Goal: Task Accomplishment & Management: Complete application form

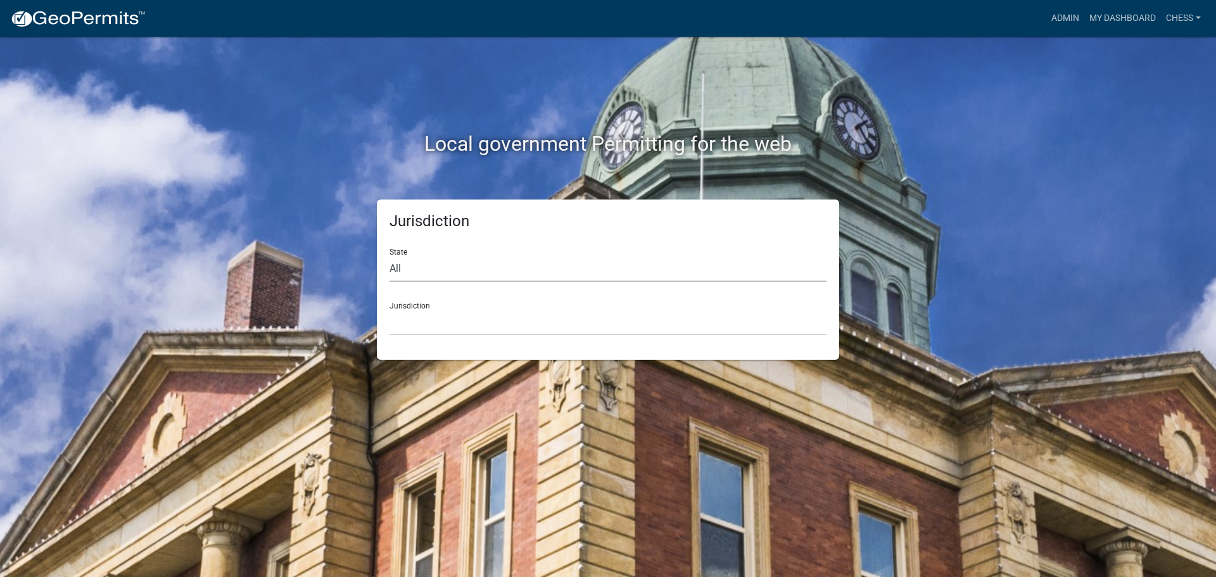
click at [426, 270] on select "All [US_STATE] [US_STATE] [US_STATE] [US_STATE] [US_STATE] [US_STATE] [US_STATE…" at bounding box center [607, 269] width 437 height 26
select select "[US_STATE]"
click at [389, 256] on select "All [US_STATE] [US_STATE] [US_STATE] [US_STATE] [US_STATE] [US_STATE] [US_STATE…" at bounding box center [607, 269] width 437 height 26
click at [429, 323] on select "[GEOGRAPHIC_DATA], [US_STATE] [GEOGRAPHIC_DATA], [US_STATE] [GEOGRAPHIC_DATA], …" at bounding box center [607, 323] width 437 height 26
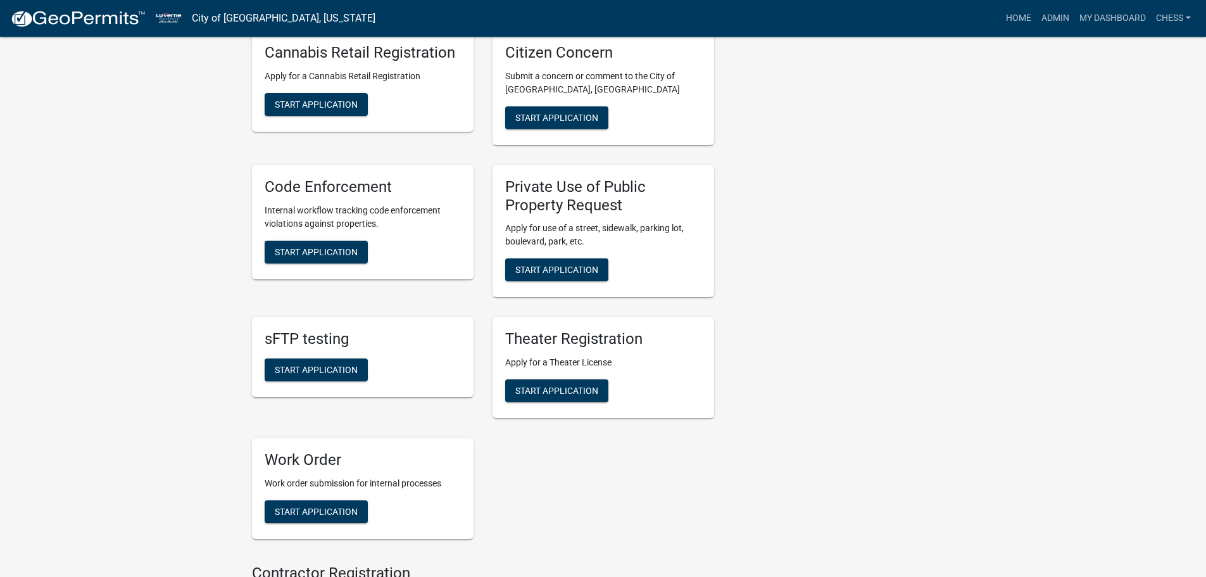
scroll to position [750, 0]
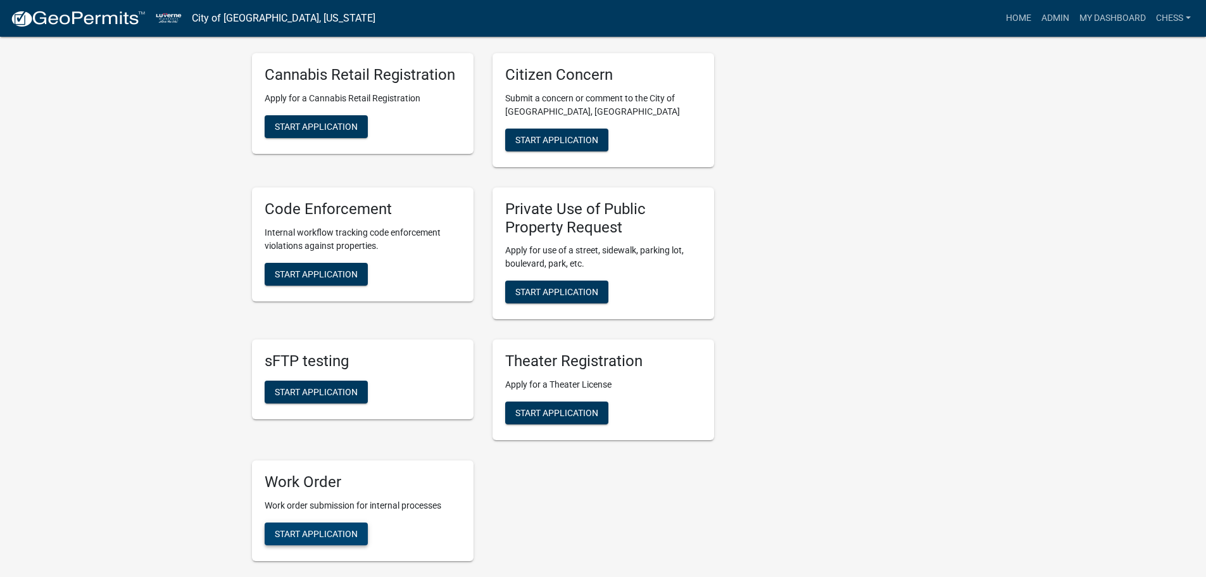
click at [319, 529] on span "Start Application" at bounding box center [316, 534] width 83 height 10
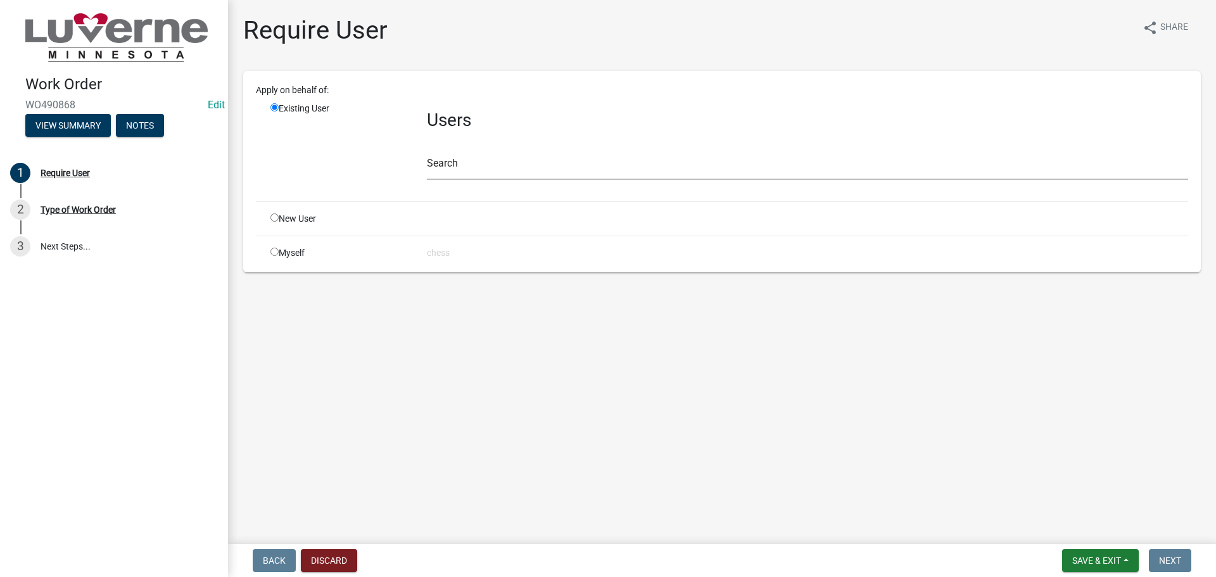
click at [275, 255] on input "radio" at bounding box center [274, 252] width 8 height 8
radio input "true"
radio input "false"
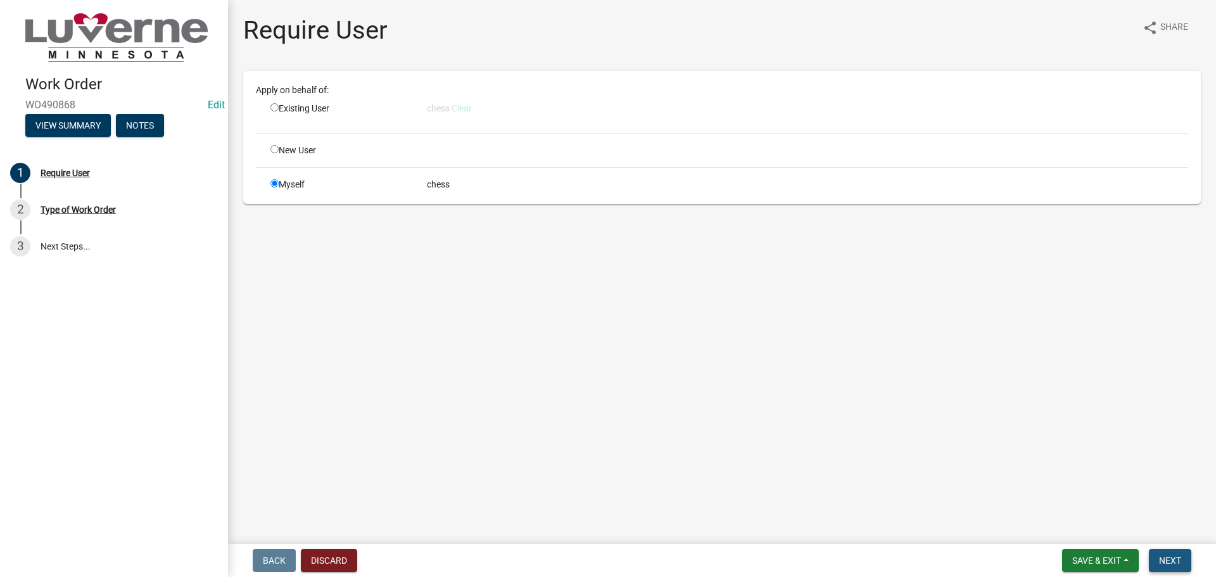
click at [1166, 565] on span "Next" at bounding box center [1170, 560] width 22 height 10
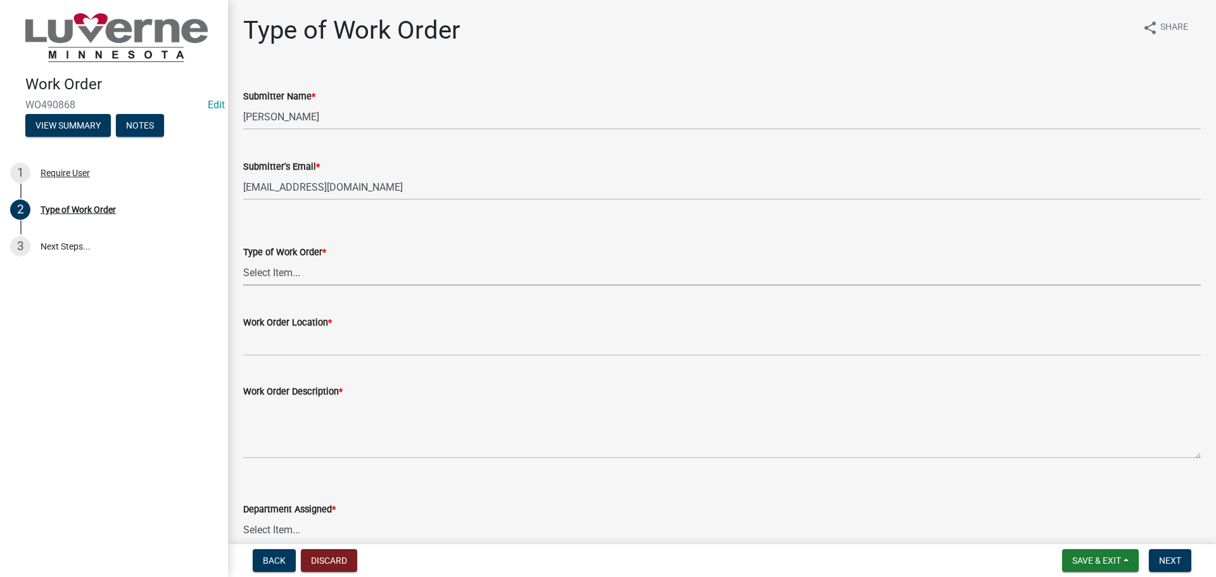
click at [275, 270] on select "Select Item... Turn Water On Turn Water Off Turn Electric On Turn Electric Off …" at bounding box center [722, 273] width 958 height 26
click at [243, 260] on select "Select Item... Turn Water On Turn Water Off Turn Electric On Turn Electric Off …" at bounding box center [722, 273] width 958 height 26
select select "3487136e-31a7-4f90-a544-0edd729f5503"
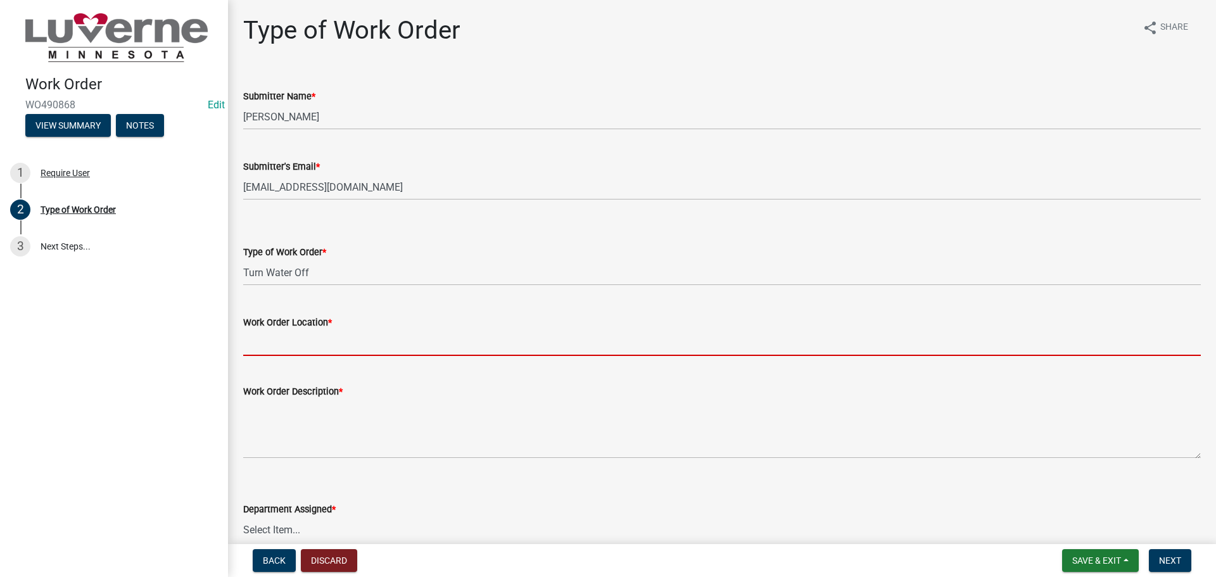
click at [269, 348] on input "Work Order Location *" at bounding box center [722, 343] width 958 height 26
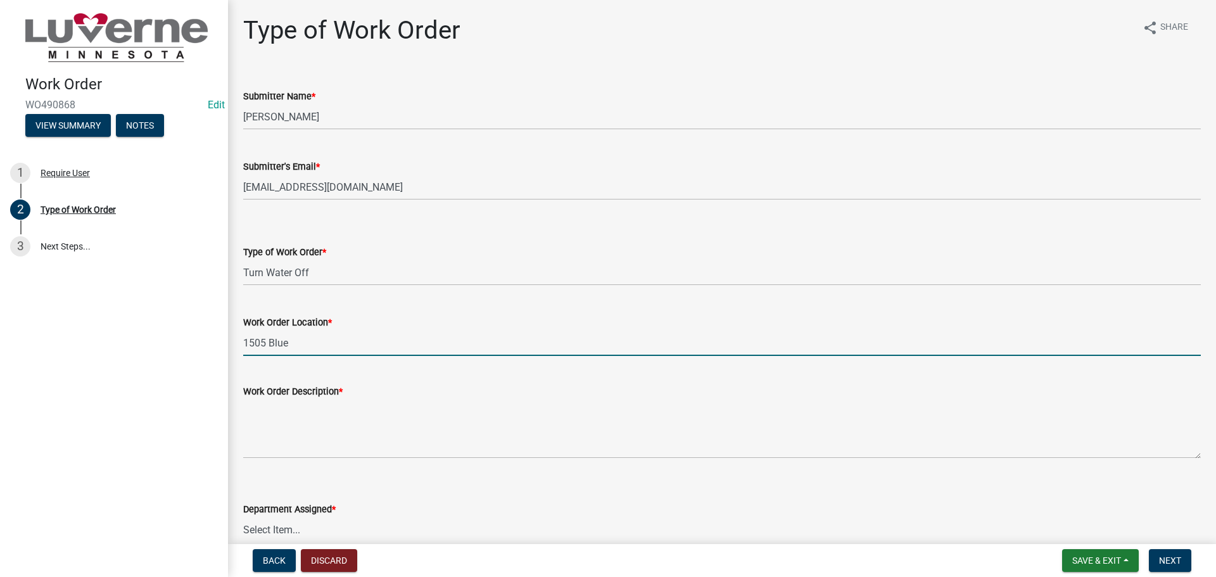
click at [315, 337] on input "1505 Blue" at bounding box center [722, 343] width 958 height 26
type input "[STREET_ADDRESS]"
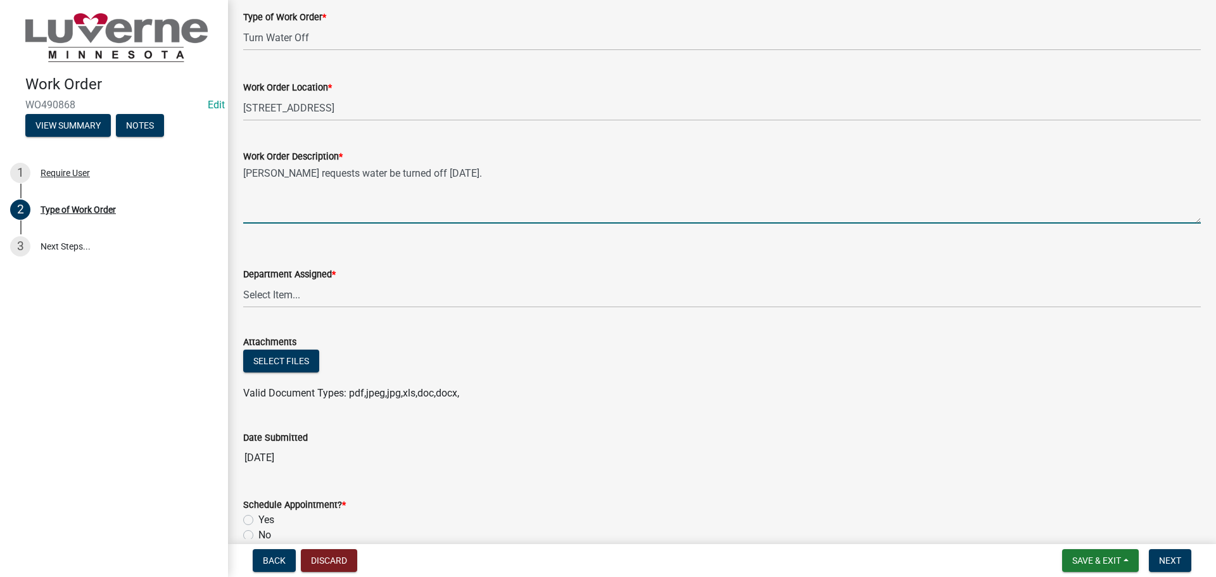
scroll to position [253, 0]
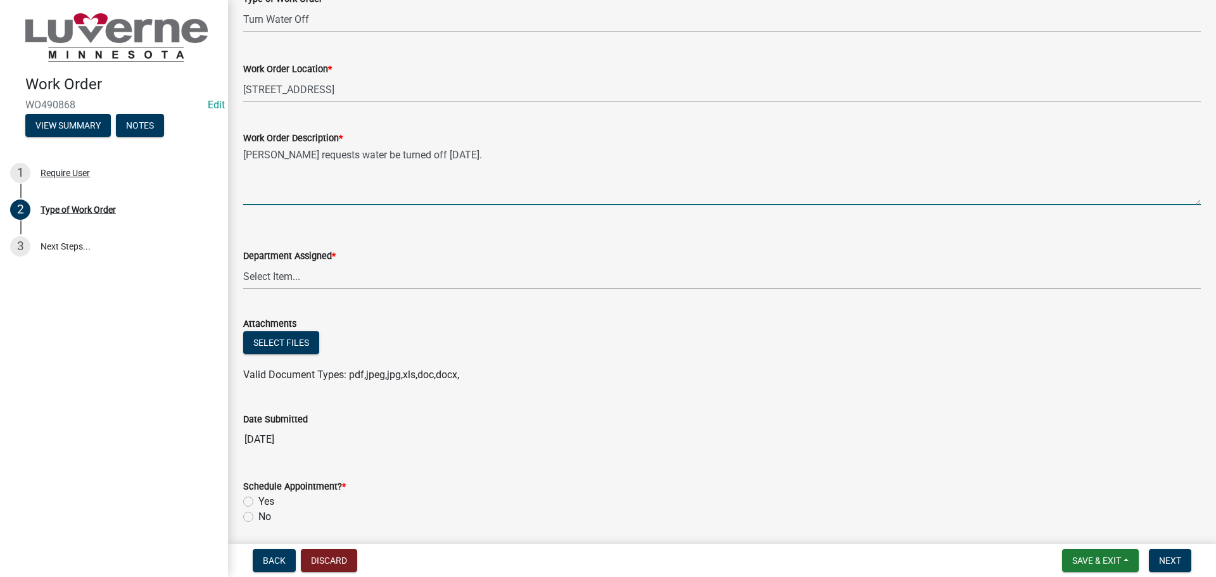
type textarea "[PERSON_NAME] requests water be turned off [DATE]."
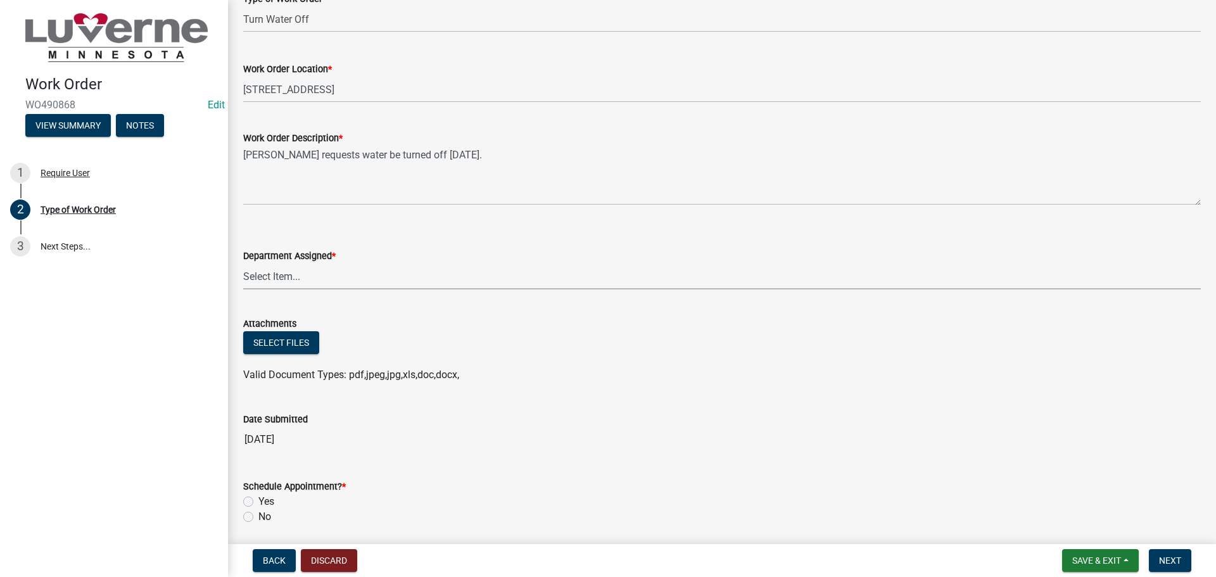
click at [279, 283] on select "Select Item... Building Maintenance Electric Department Water/Wastewater Depart…" at bounding box center [722, 276] width 958 height 26
click at [243, 263] on select "Select Item... Building Maintenance Electric Department Water/Wastewater Depart…" at bounding box center [722, 276] width 958 height 26
select select "edb76538-d0c3-4d52-9329-26c06442e383"
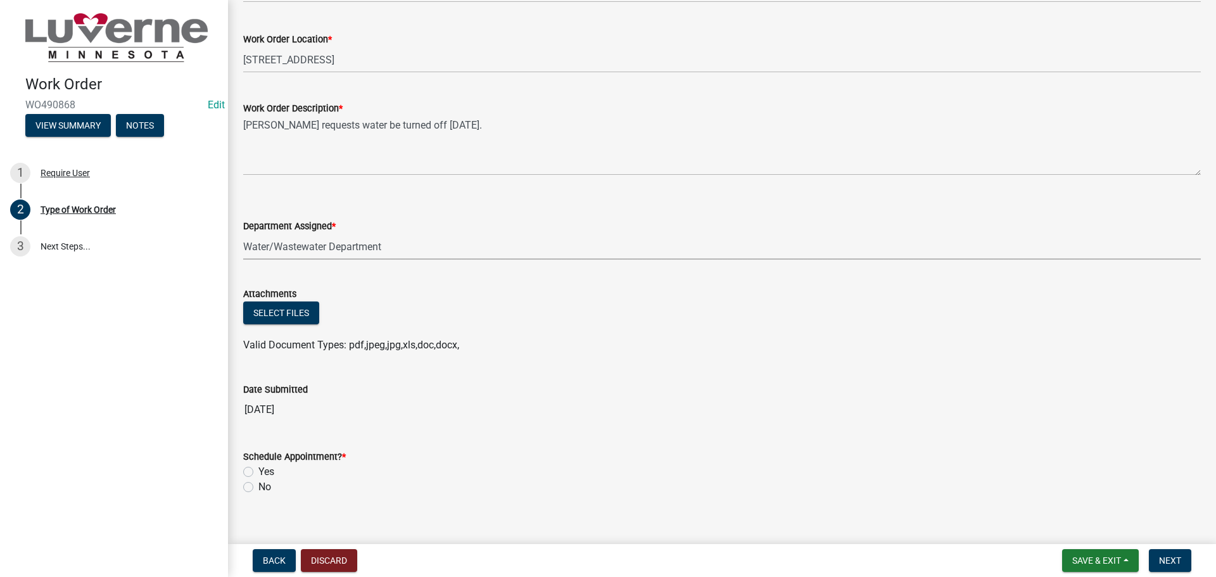
scroll to position [300, 0]
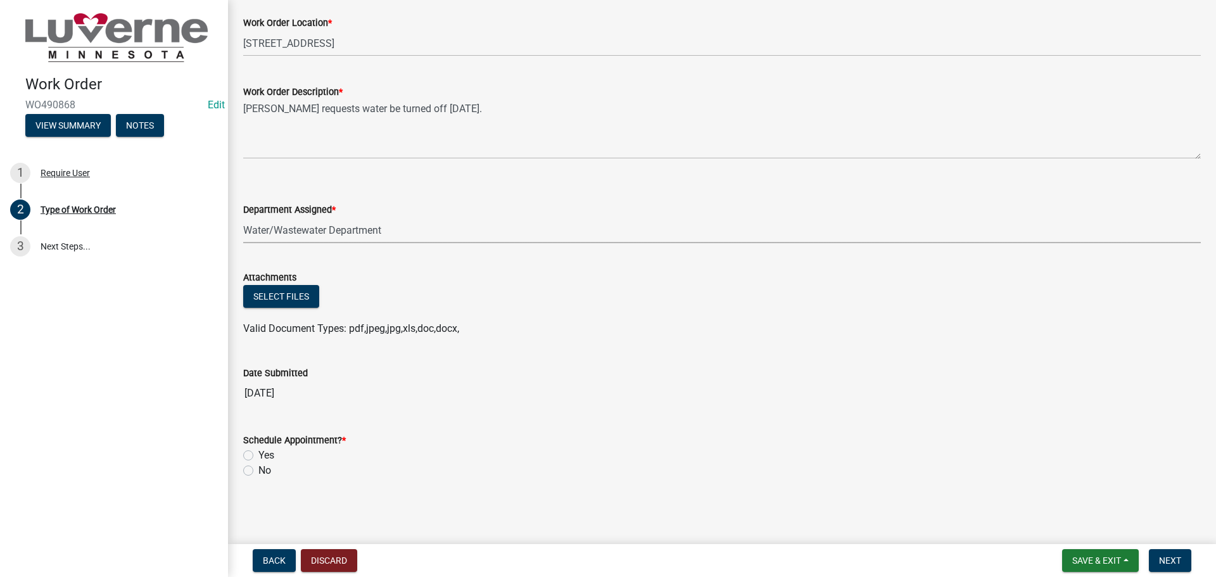
click at [258, 455] on label "Yes" at bounding box center [266, 455] width 16 height 15
click at [258, 455] on input "Yes" at bounding box center [262, 452] width 8 height 8
radio input "true"
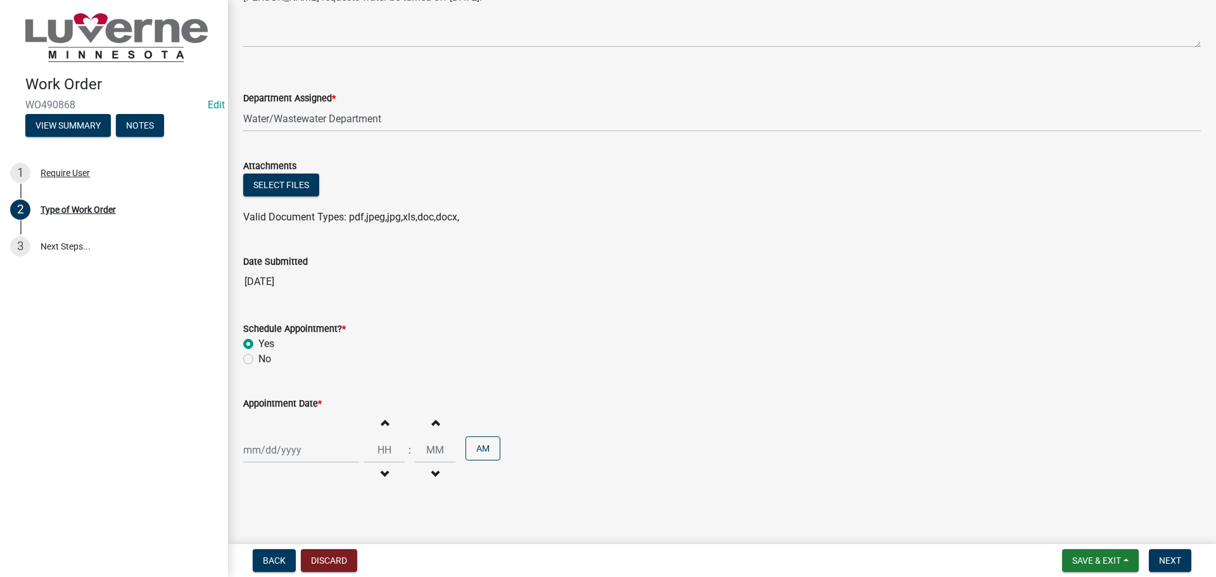
scroll to position [422, 0]
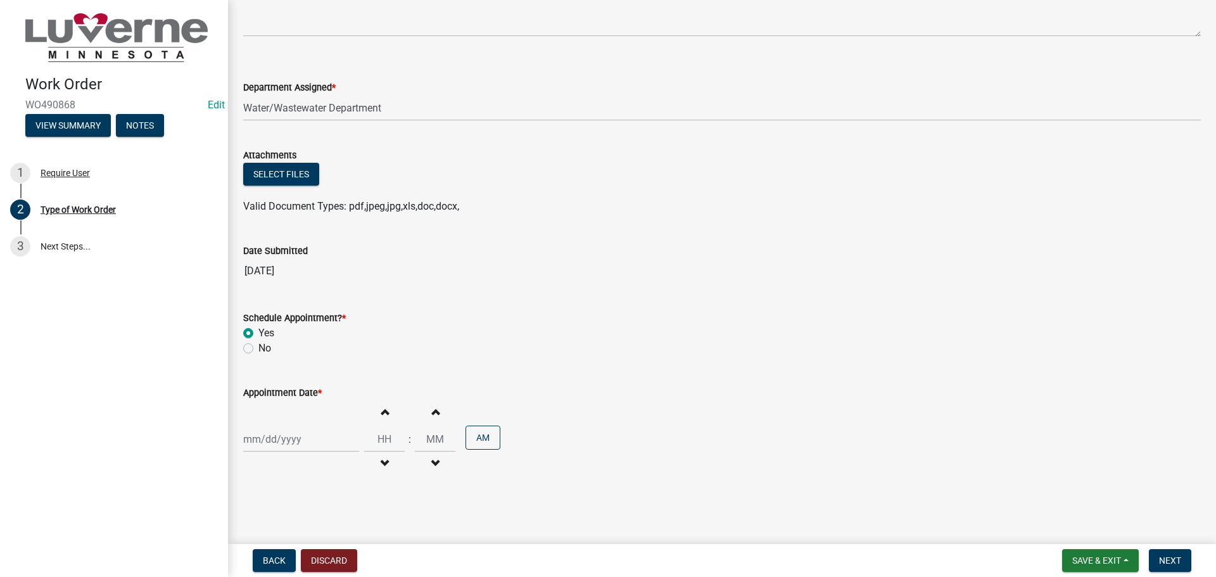
select select "10"
select select "2025"
click at [246, 445] on div "[PERSON_NAME] Feb Mar Apr [PERSON_NAME][DATE] Oct Nov [DATE] 1526 1527 1528 152…" at bounding box center [301, 439] width 116 height 26
click at [355, 329] on div "11" at bounding box center [357, 331] width 20 height 20
type input "[DATE]"
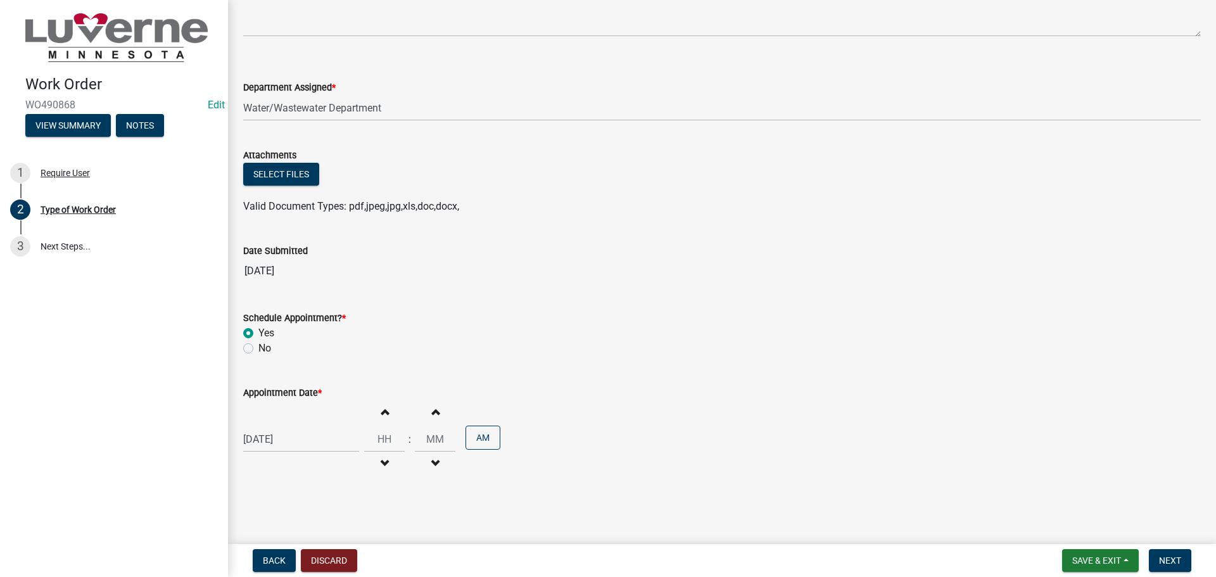
select select "10"
select select "2025"
click at [288, 438] on div "[DATE] [PERSON_NAME] Apr May Jun [DATE] Aug Sep Oct Nov [DATE] 1526 1527 1528 1…" at bounding box center [301, 439] width 116 height 26
click at [336, 328] on div "10" at bounding box center [337, 331] width 20 height 20
type input "[DATE]"
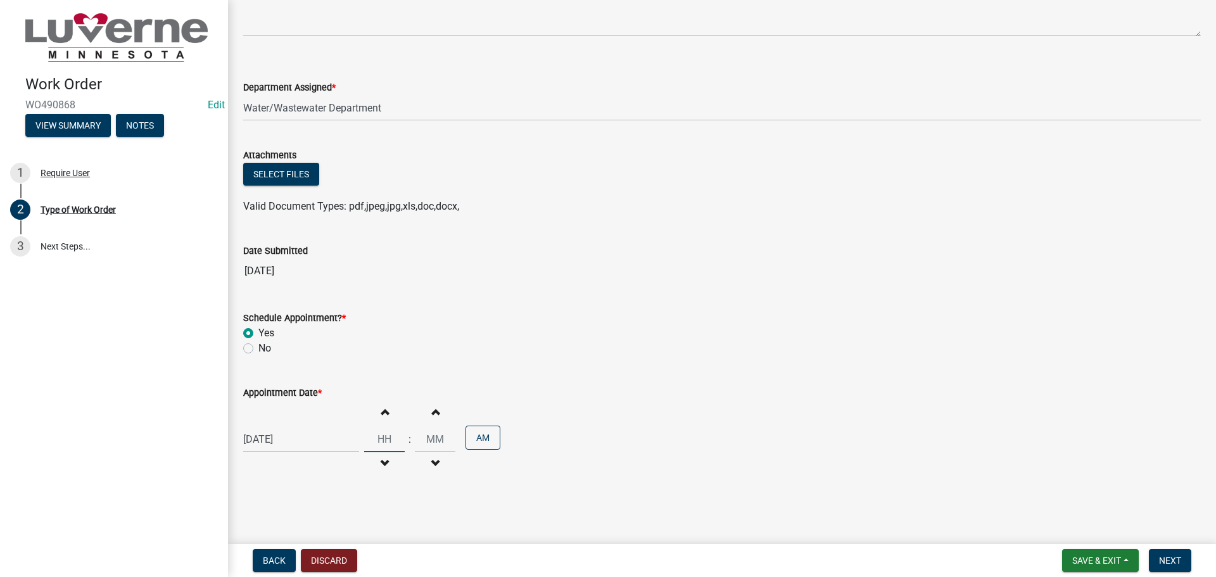
click at [377, 441] on input "Hours" at bounding box center [384, 439] width 41 height 26
type input "01"
type input "00"
click at [469, 439] on button "AM" at bounding box center [482, 438] width 35 height 24
click at [1175, 564] on span "Next" at bounding box center [1170, 560] width 22 height 10
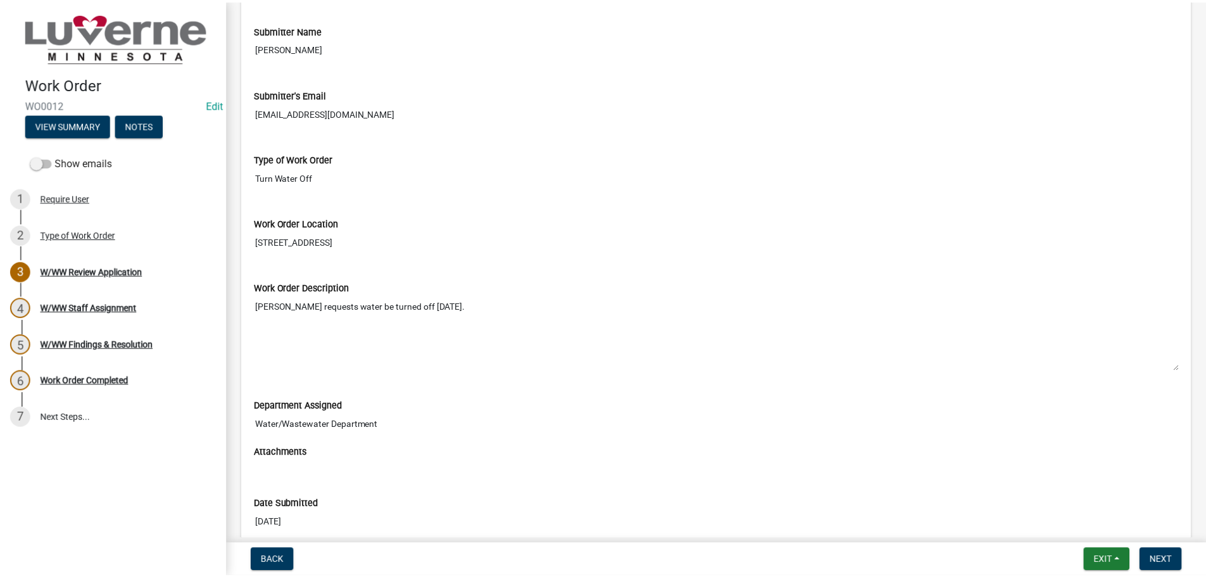
scroll to position [127, 0]
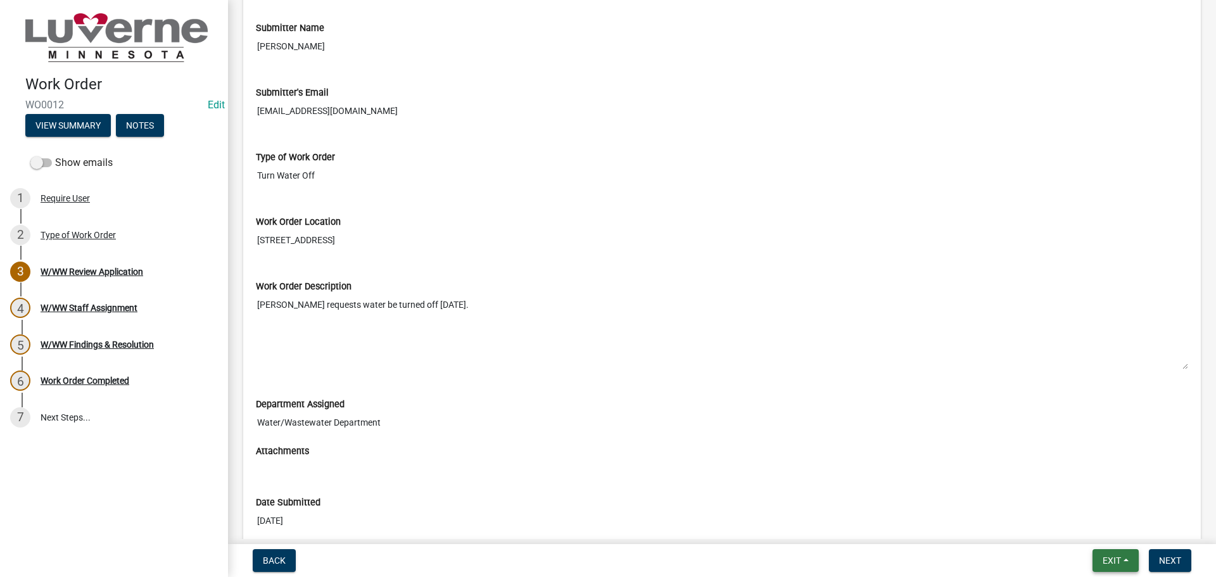
click at [1125, 557] on button "Exit" at bounding box center [1115, 560] width 46 height 23
click at [1078, 524] on button "Save & Exit" at bounding box center [1087, 527] width 101 height 30
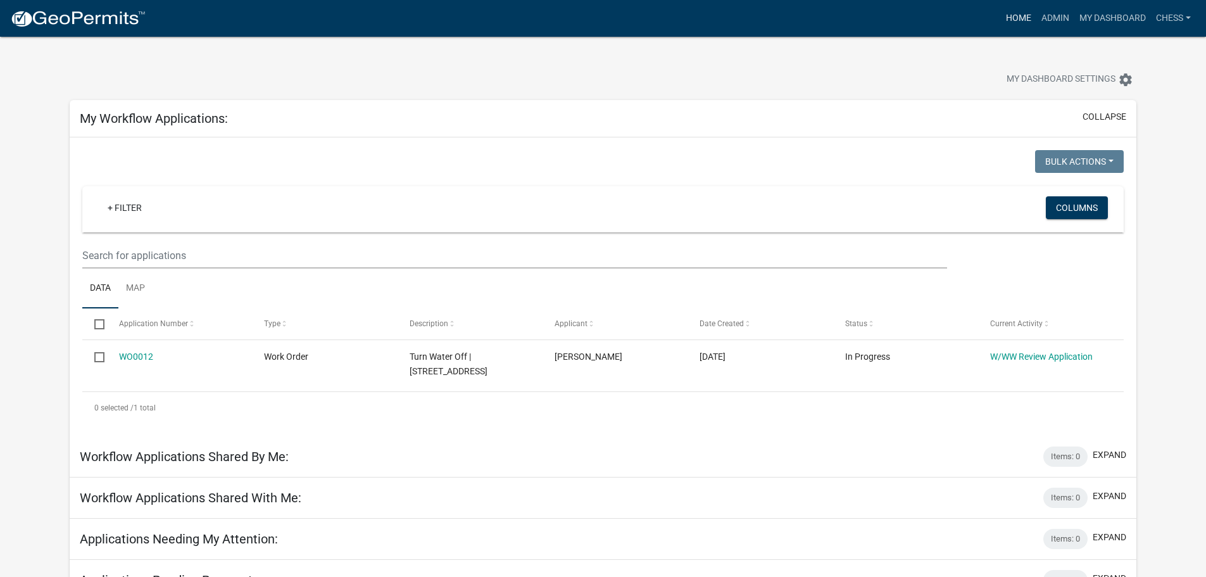
click at [1019, 18] on link "Home" at bounding box center [1018, 18] width 35 height 24
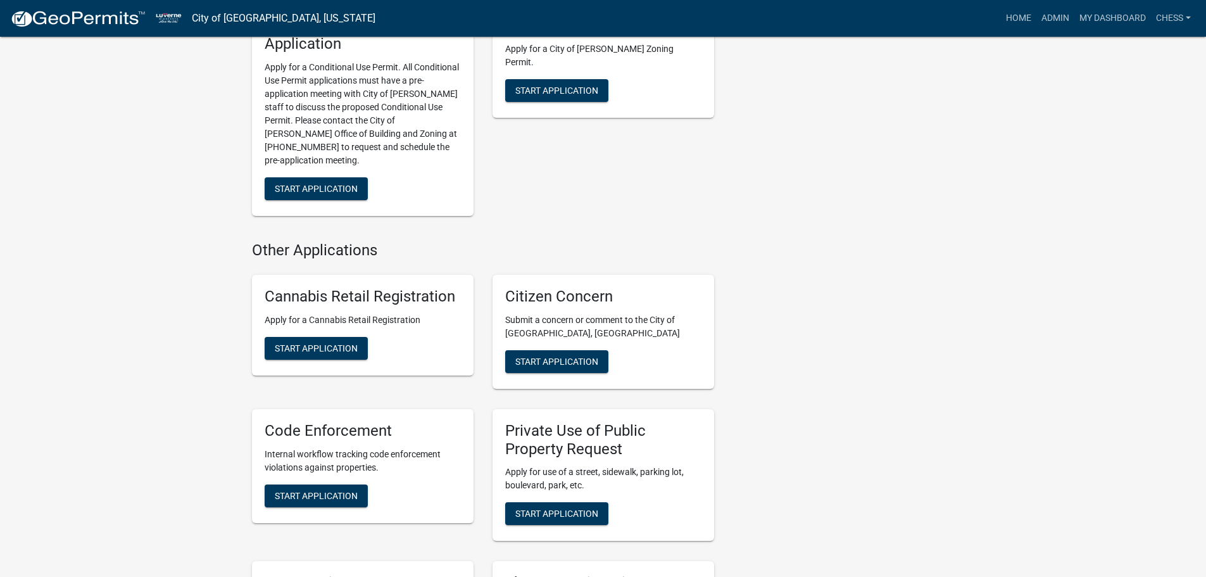
scroll to position [1013, 0]
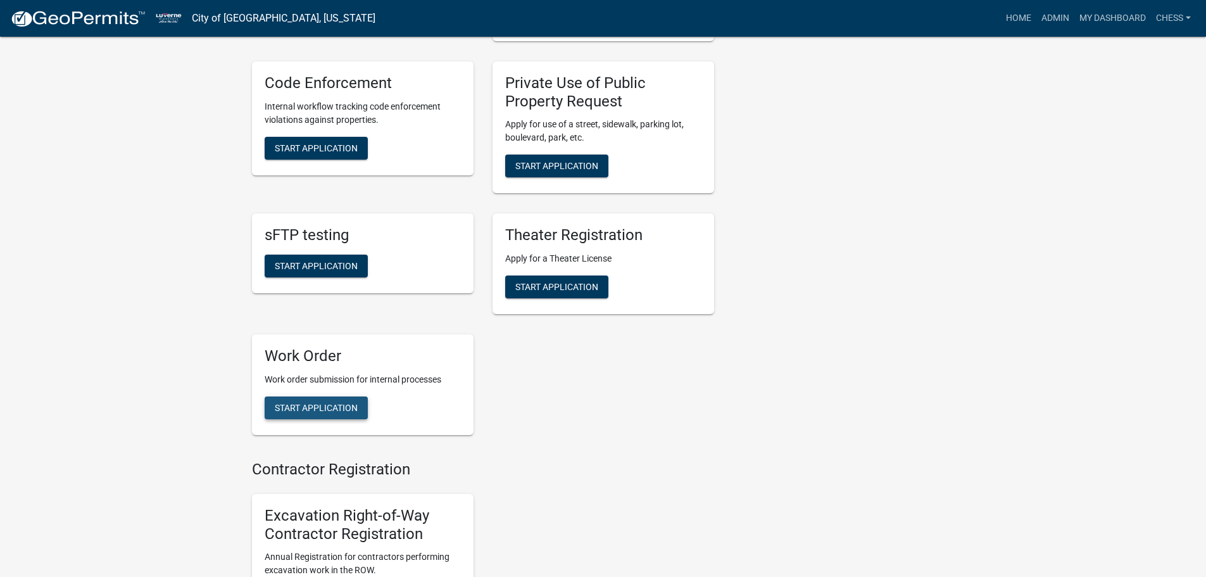
click at [313, 403] on span "Start Application" at bounding box center [316, 408] width 83 height 10
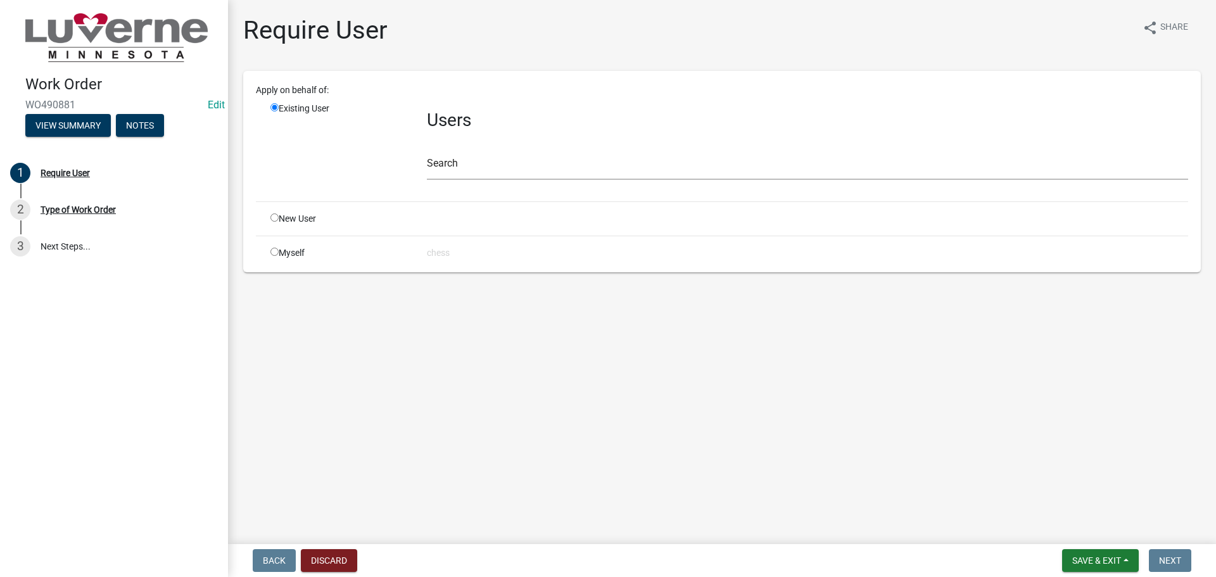
click at [271, 252] on input "radio" at bounding box center [274, 252] width 8 height 8
radio input "true"
radio input "false"
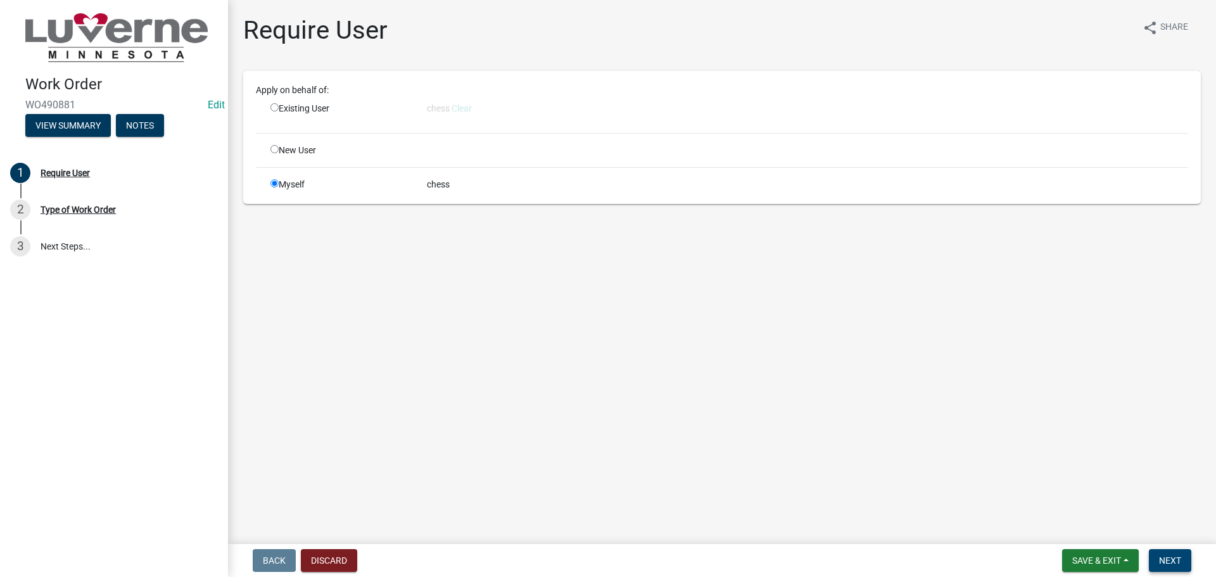
click at [1173, 562] on span "Next" at bounding box center [1170, 560] width 22 height 10
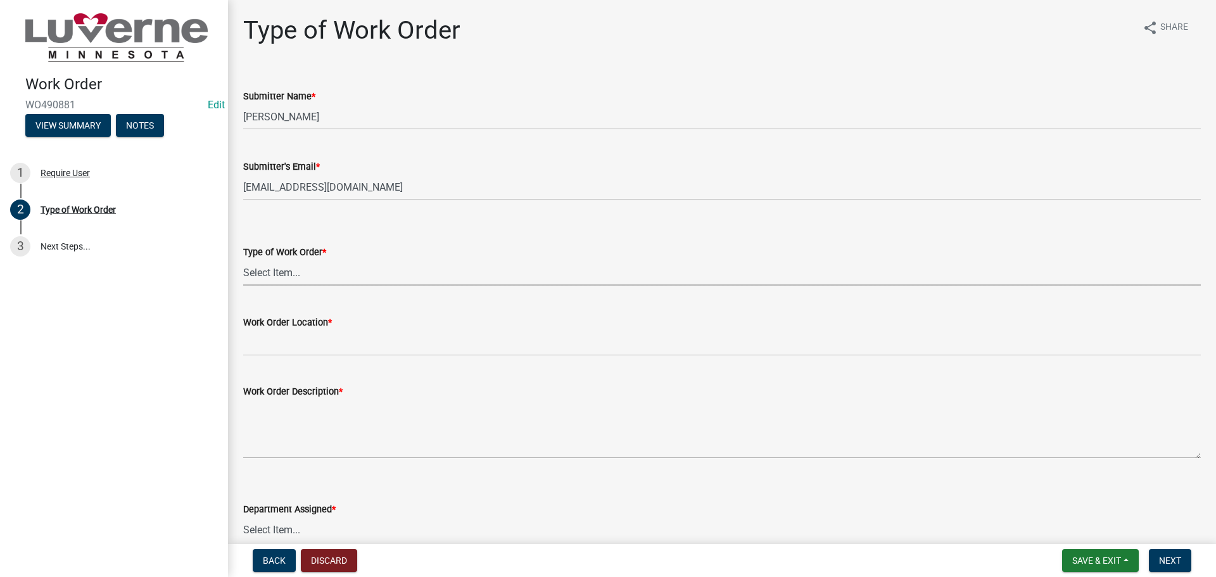
click at [263, 271] on select "Select Item... Turn Water On Turn Water Off Turn Electric On Turn Electric Off …" at bounding box center [722, 273] width 958 height 26
click at [243, 260] on select "Select Item... Turn Water On Turn Water Off Turn Electric On Turn Electric Off …" at bounding box center [722, 273] width 958 height 26
select select "a37356fd-7fe2-41e0-a89d-714e6422c72b"
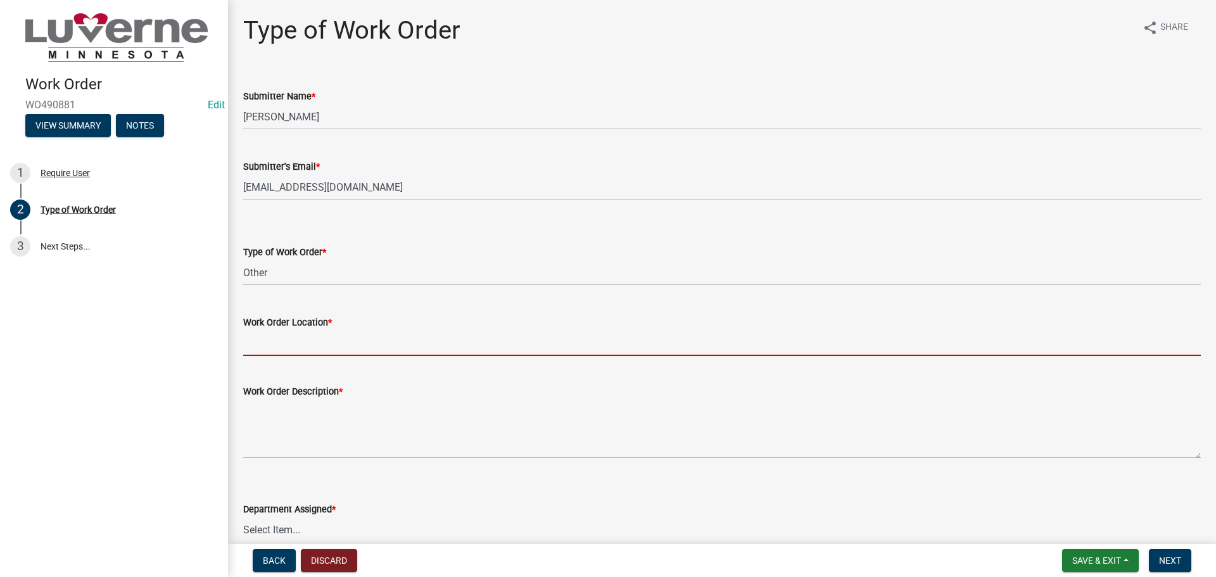
click at [262, 350] on input "Work Order Location *" at bounding box center [722, 343] width 958 height 26
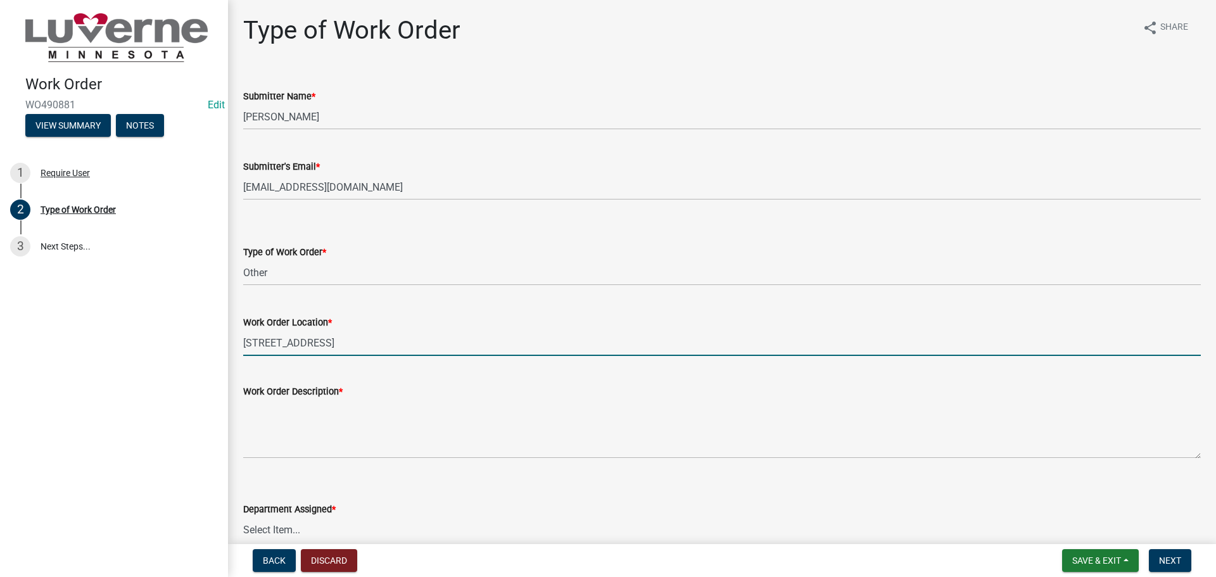
type input "[STREET_ADDRESS]"
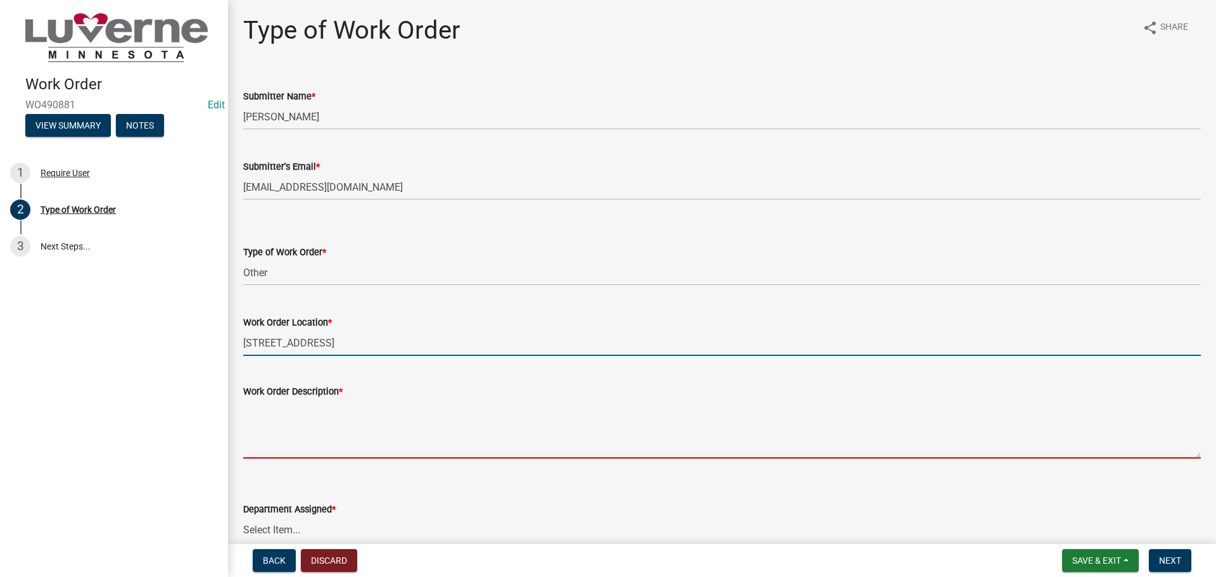
click at [269, 424] on textarea "Work Order Description *" at bounding box center [722, 429] width 958 height 60
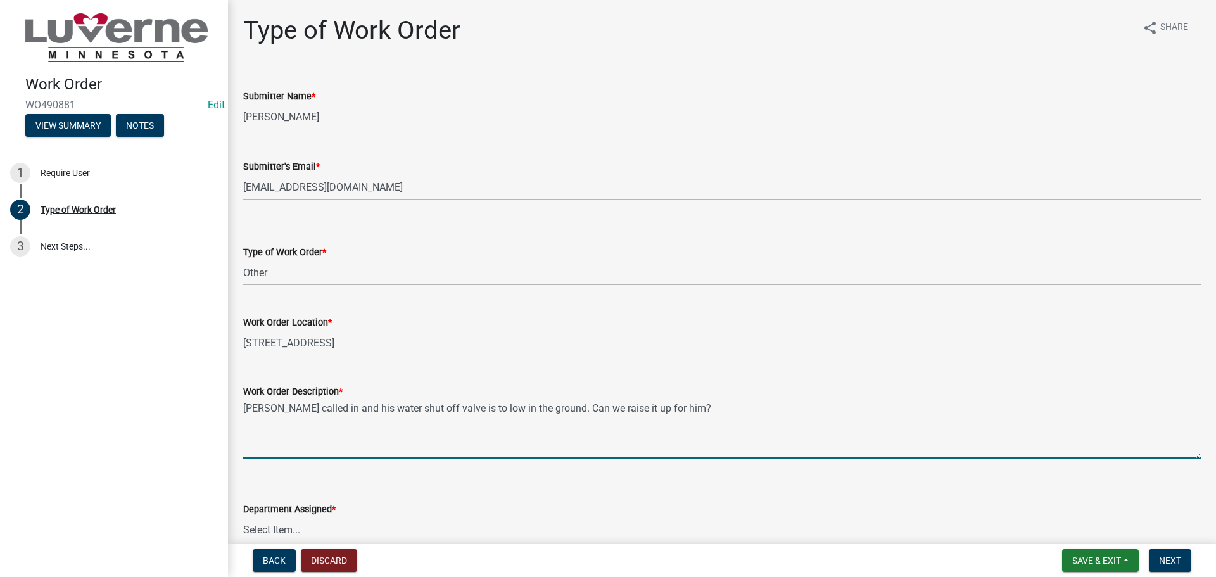
click at [269, 407] on textarea "[PERSON_NAME] called in and his water shut off valve is to low in the ground. C…" at bounding box center [722, 429] width 958 height 60
click at [751, 410] on textarea "[PERSON_NAME] called in and his water shut off valve is to low in the ground. C…" at bounding box center [722, 429] width 958 height 60
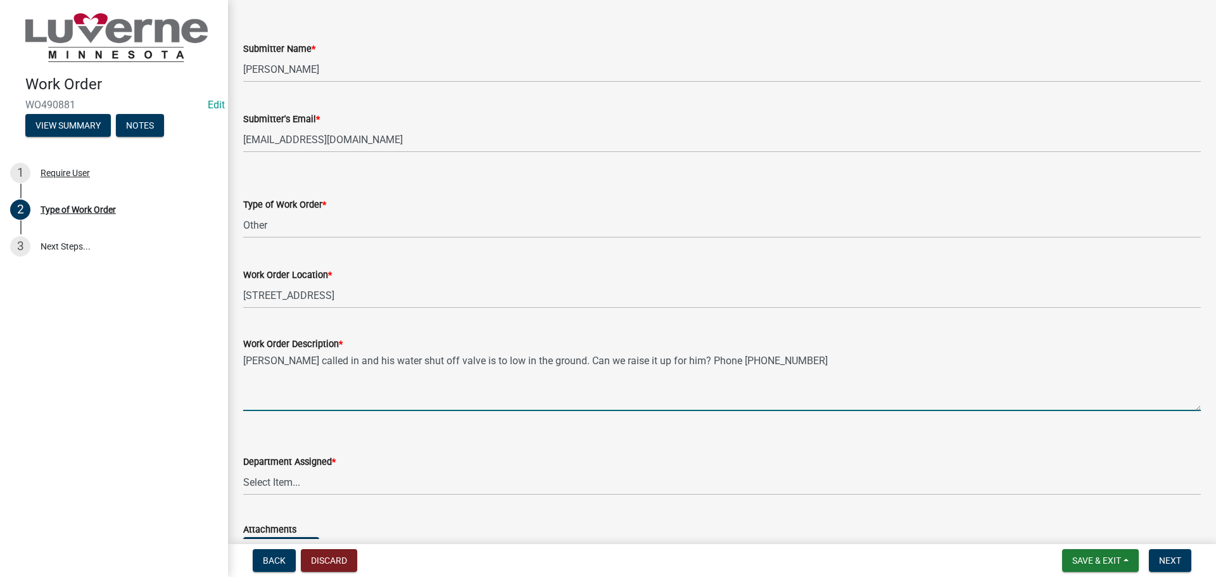
scroll to position [190, 0]
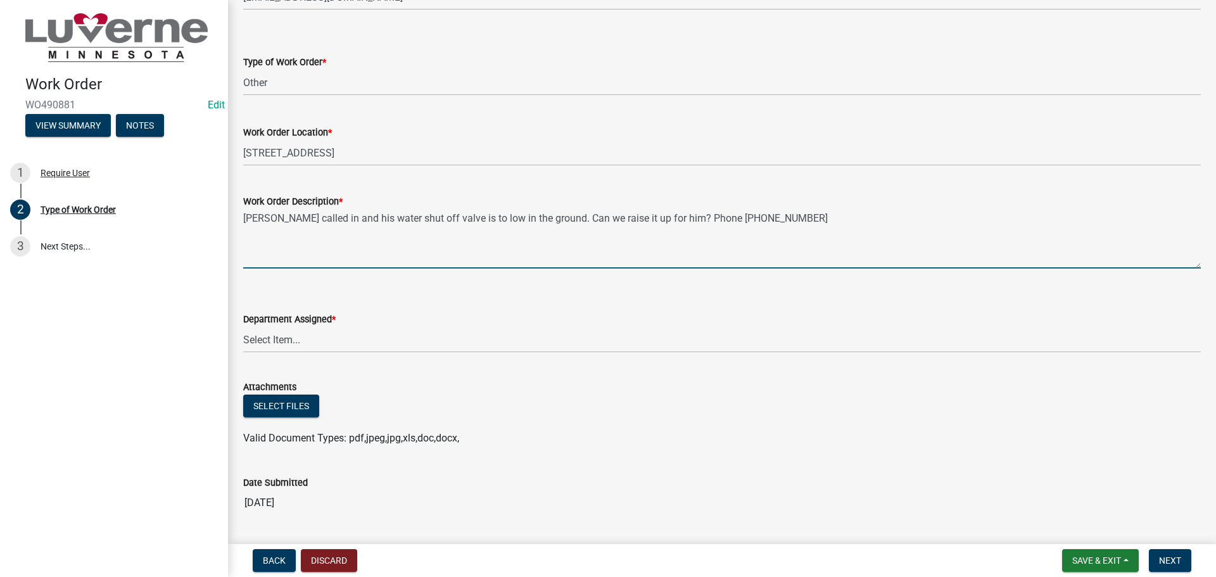
type textarea "[PERSON_NAME] called in and his water shut off valve is to low in the ground. C…"
click at [269, 343] on select "Select Item... Building Maintenance Electric Department Water/Wastewater Depart…" at bounding box center [722, 340] width 958 height 26
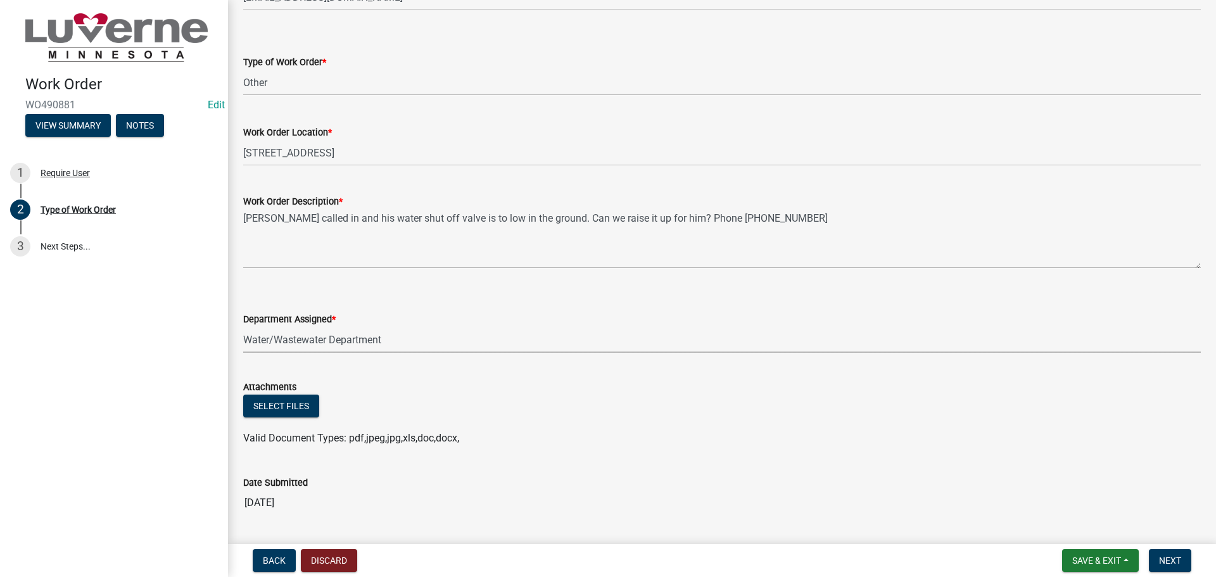
click at [243, 327] on select "Select Item... Building Maintenance Electric Department Water/Wastewater Depart…" at bounding box center [722, 340] width 958 height 26
select select "edb76538-d0c3-4d52-9329-26c06442e383"
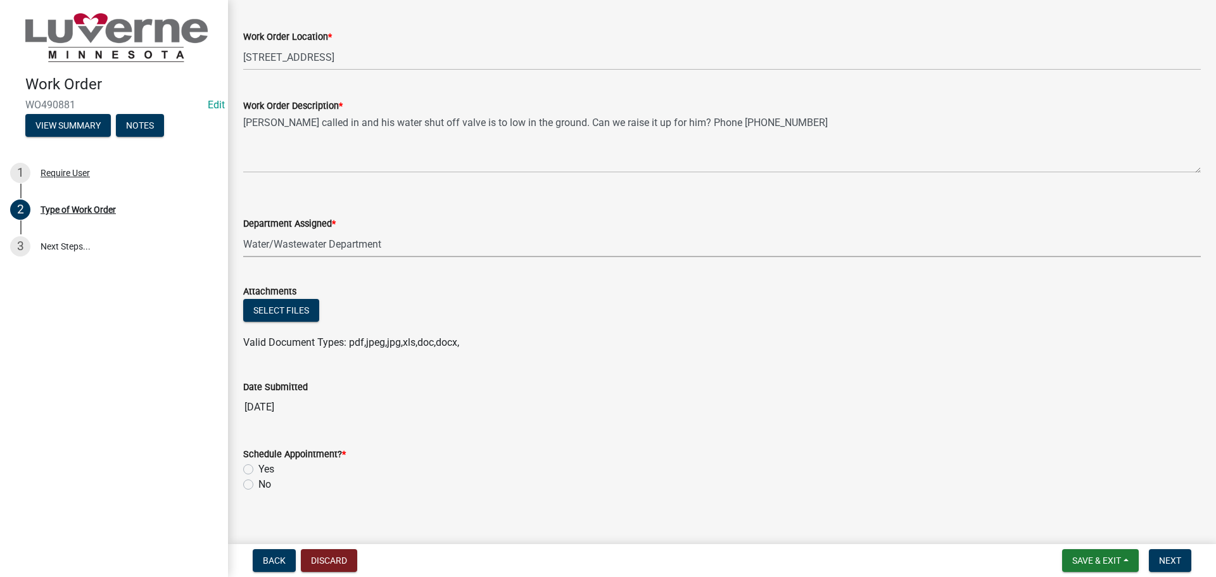
scroll to position [300, 0]
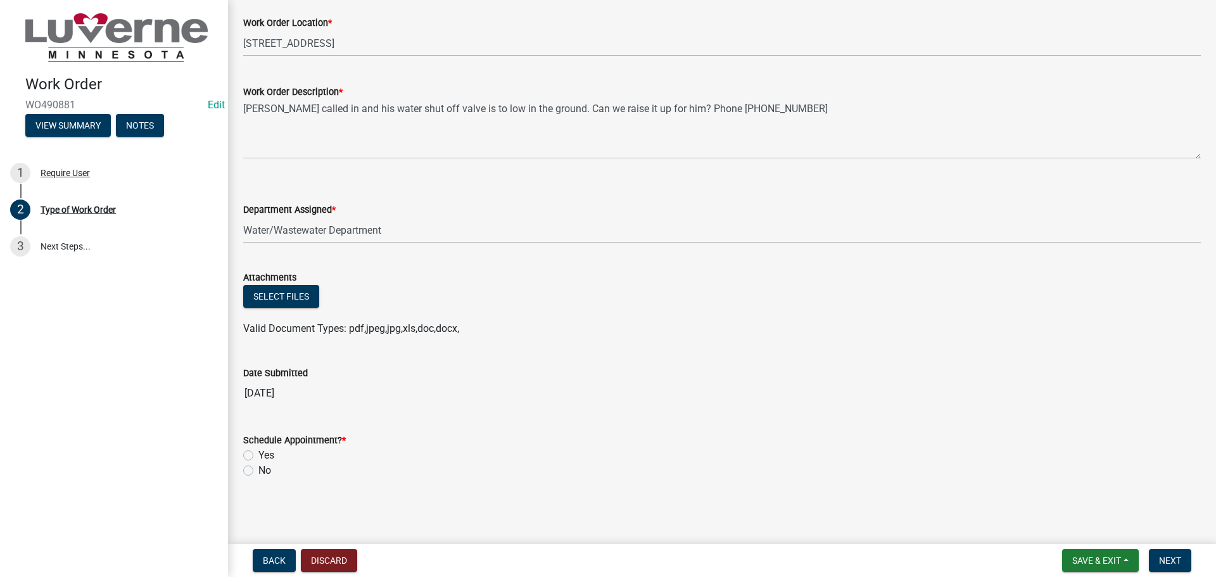
click at [258, 471] on label "No" at bounding box center [264, 470] width 13 height 15
click at [258, 471] on input "No" at bounding box center [262, 467] width 8 height 8
radio input "true"
click at [1172, 561] on span "Next" at bounding box center [1170, 560] width 22 height 10
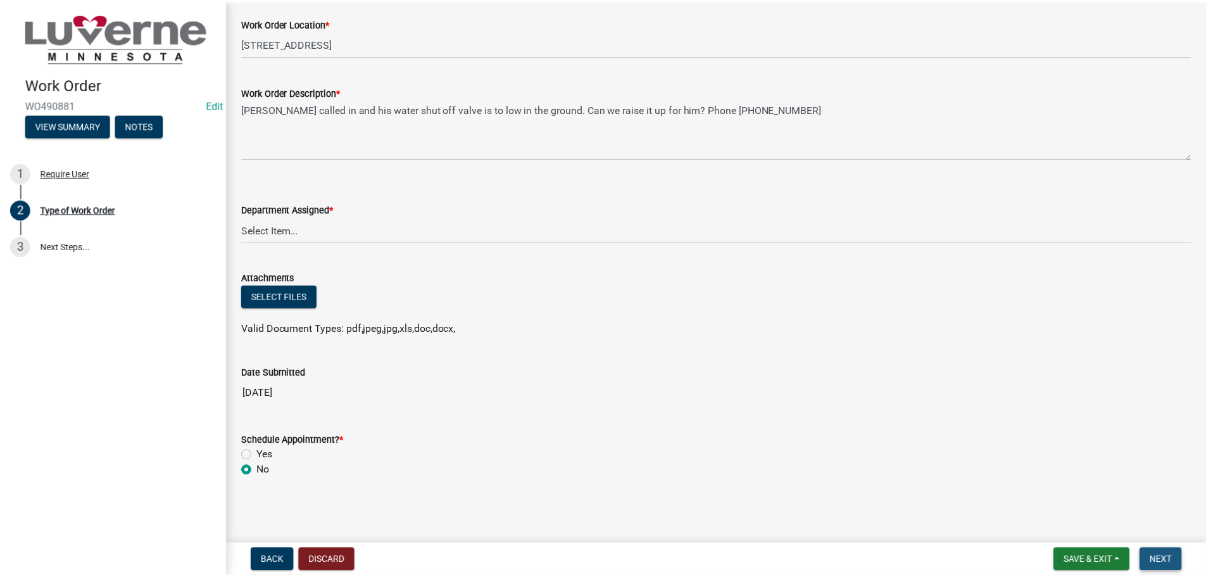
scroll to position [0, 0]
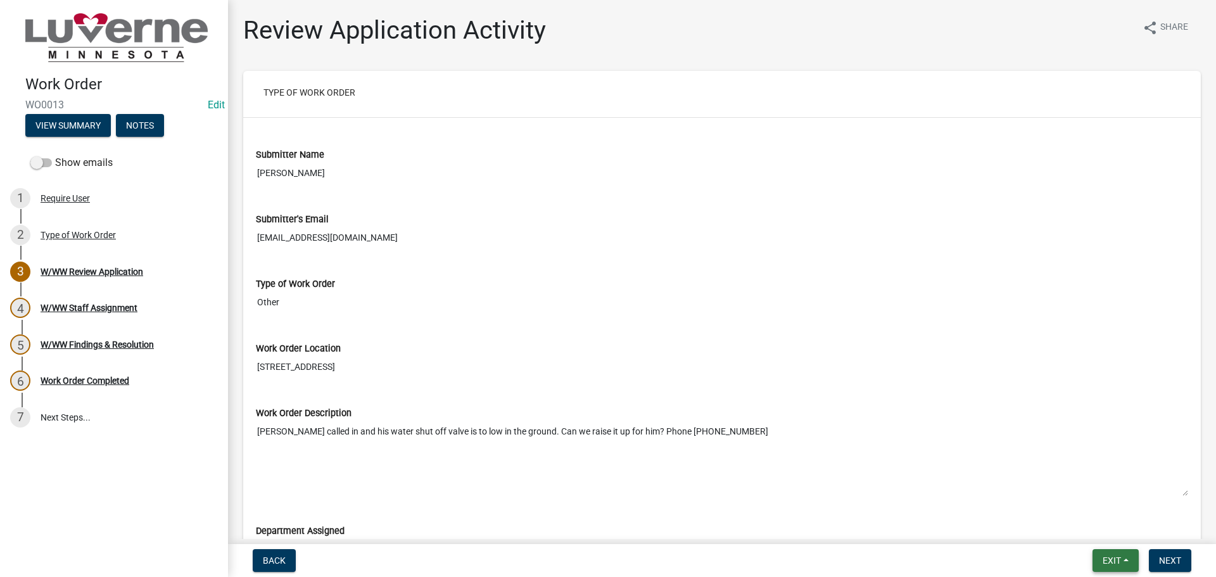
click at [1119, 564] on span "Exit" at bounding box center [1112, 560] width 18 height 10
click at [1071, 530] on button "Save & Exit" at bounding box center [1087, 527] width 101 height 30
